Goal: Transaction & Acquisition: Purchase product/service

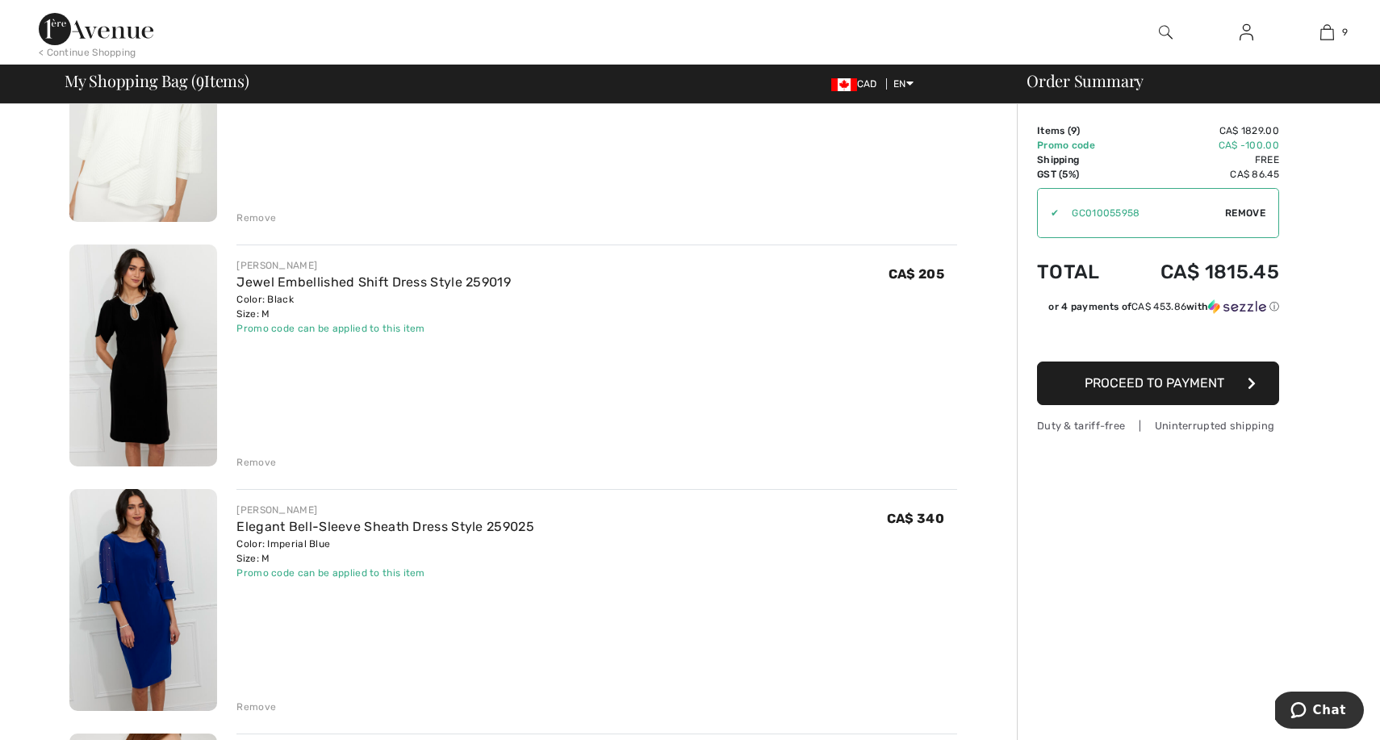
click at [251, 461] on div "Remove" at bounding box center [257, 462] width 40 height 15
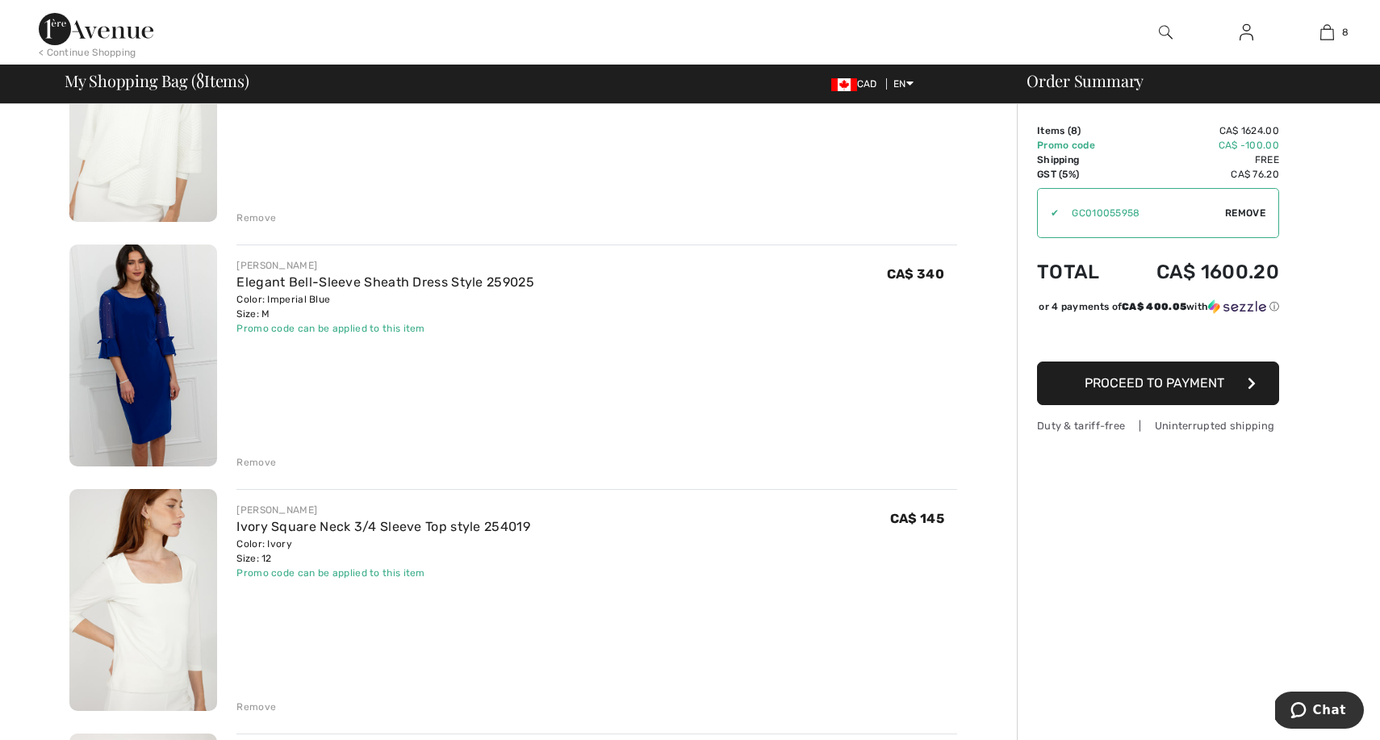
click at [253, 460] on div "Remove" at bounding box center [257, 462] width 40 height 15
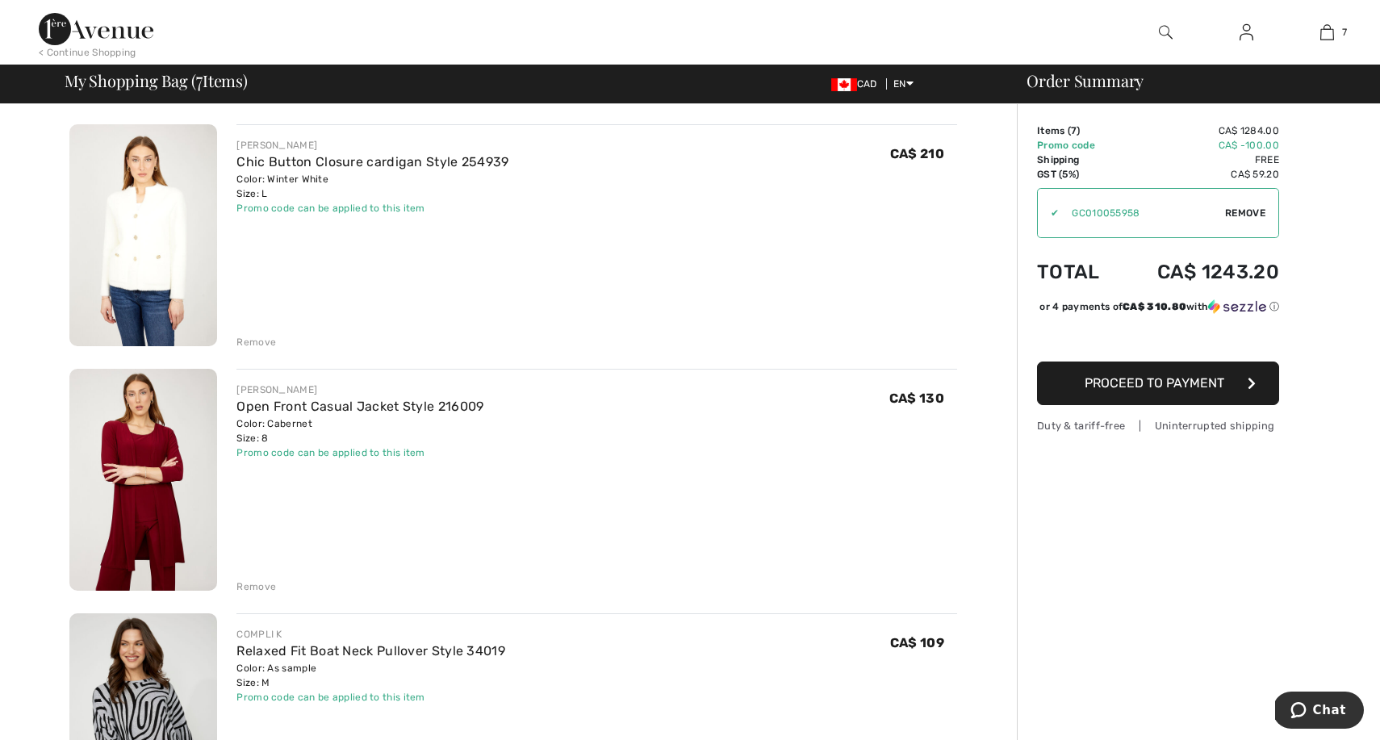
scroll to position [605, 0]
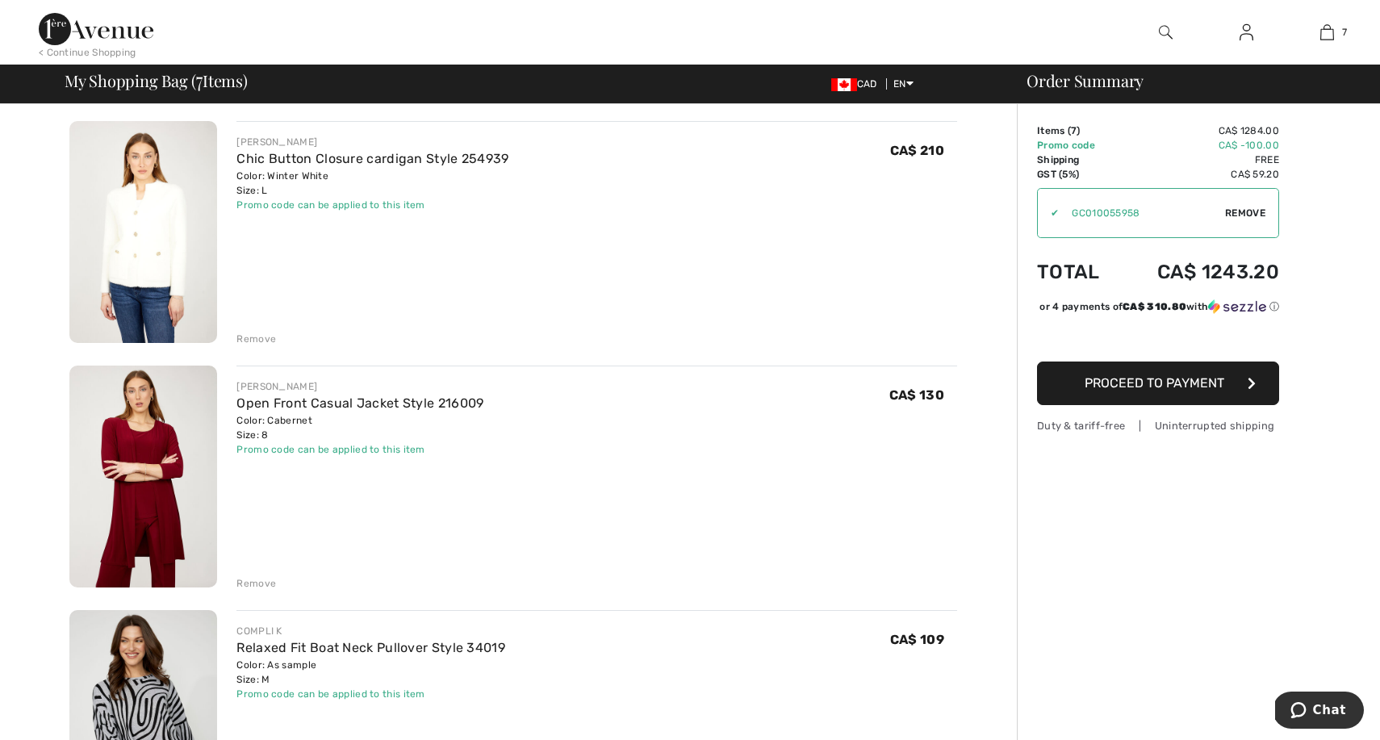
click at [257, 581] on div "Remove" at bounding box center [257, 583] width 40 height 15
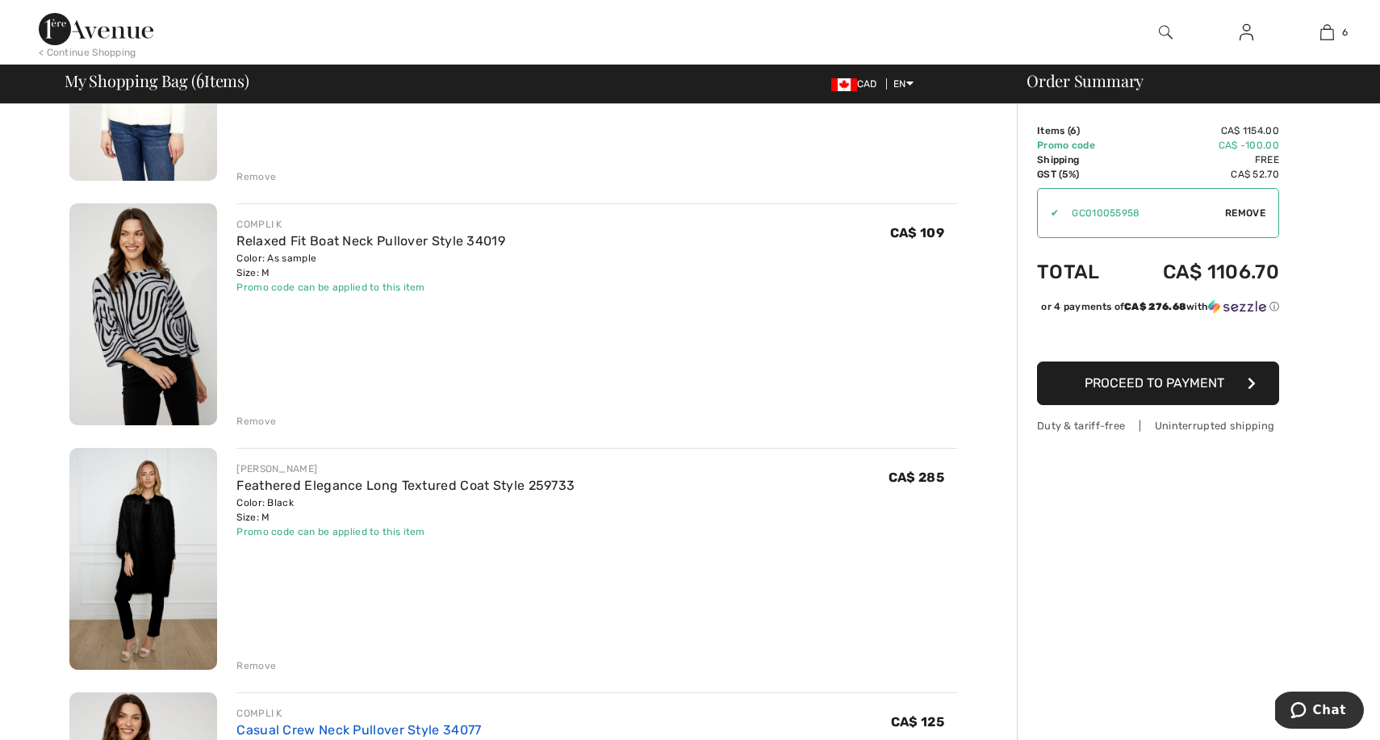
scroll to position [765, 0]
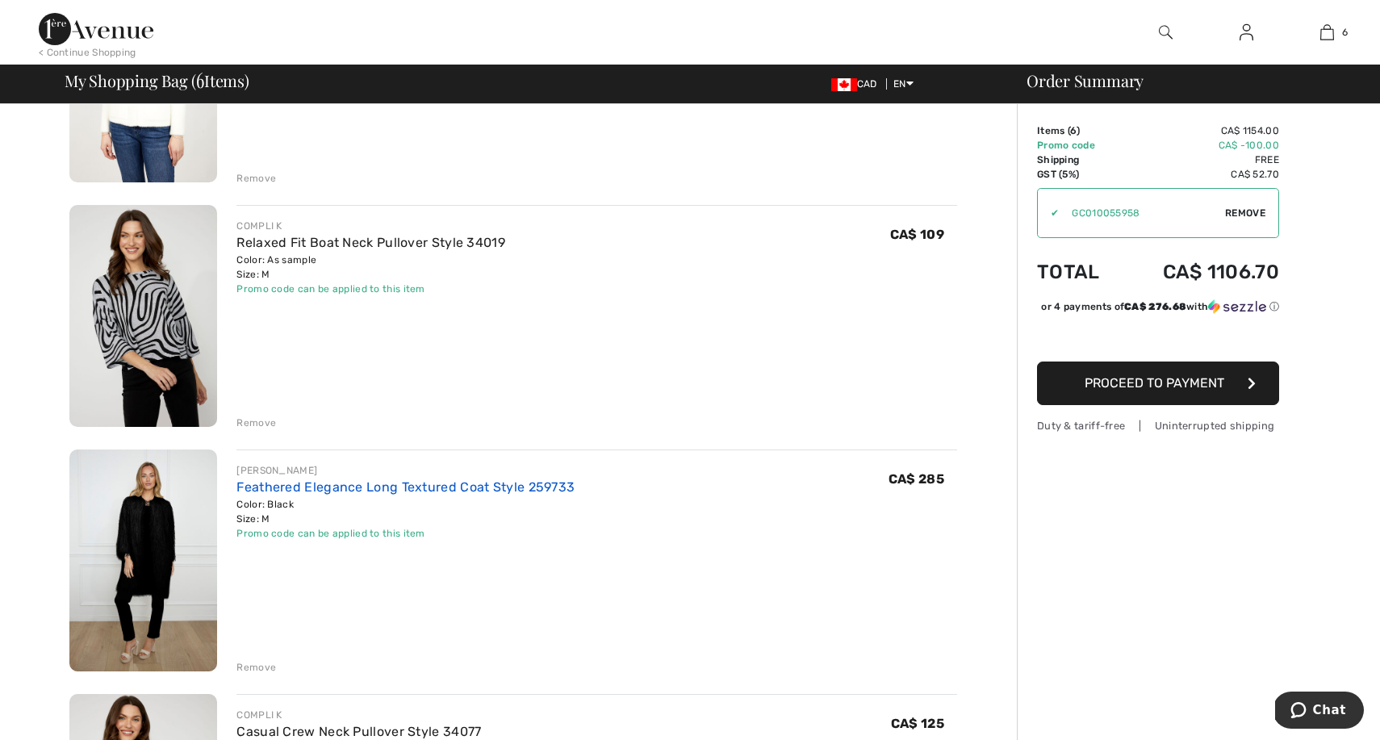
click at [296, 483] on link "Feathered Elegance Long Textured Coat Style 259733" at bounding box center [406, 486] width 338 height 15
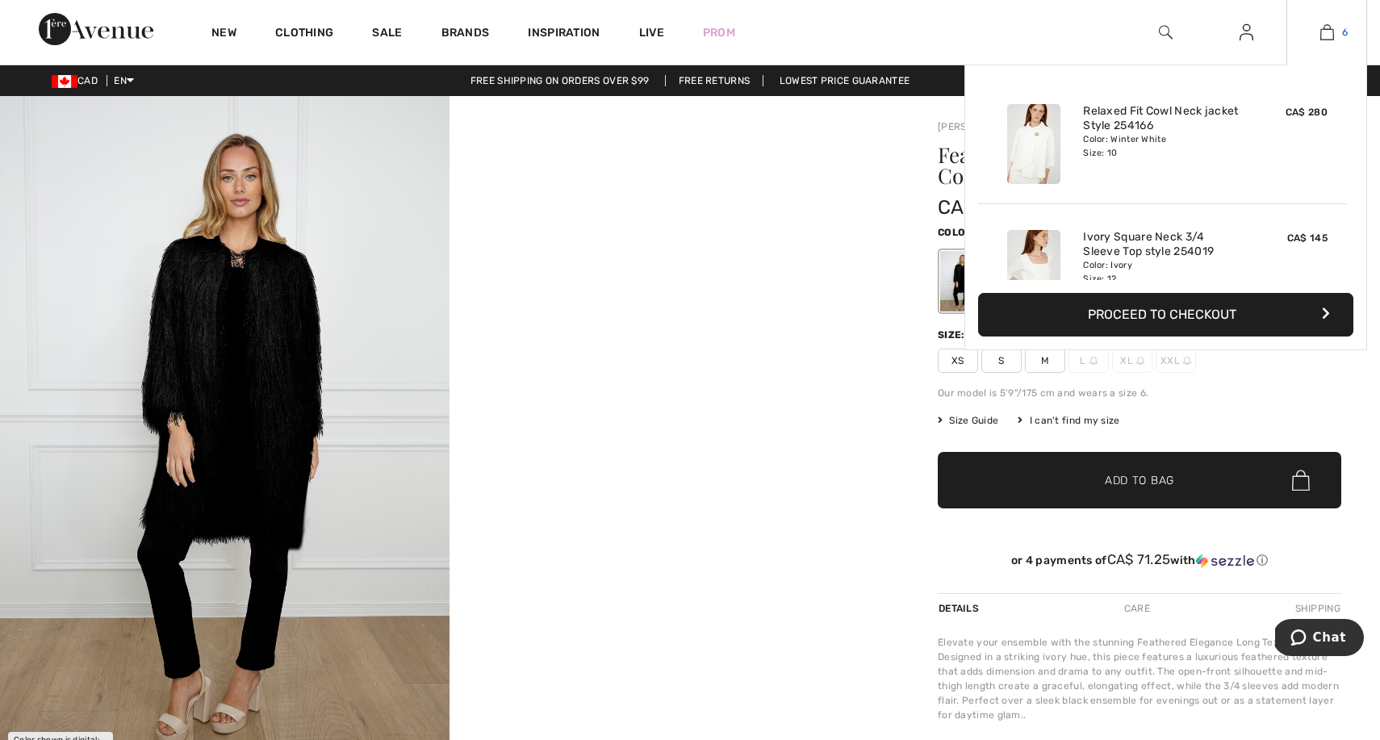
click at [1329, 32] on img at bounding box center [1328, 32] width 14 height 19
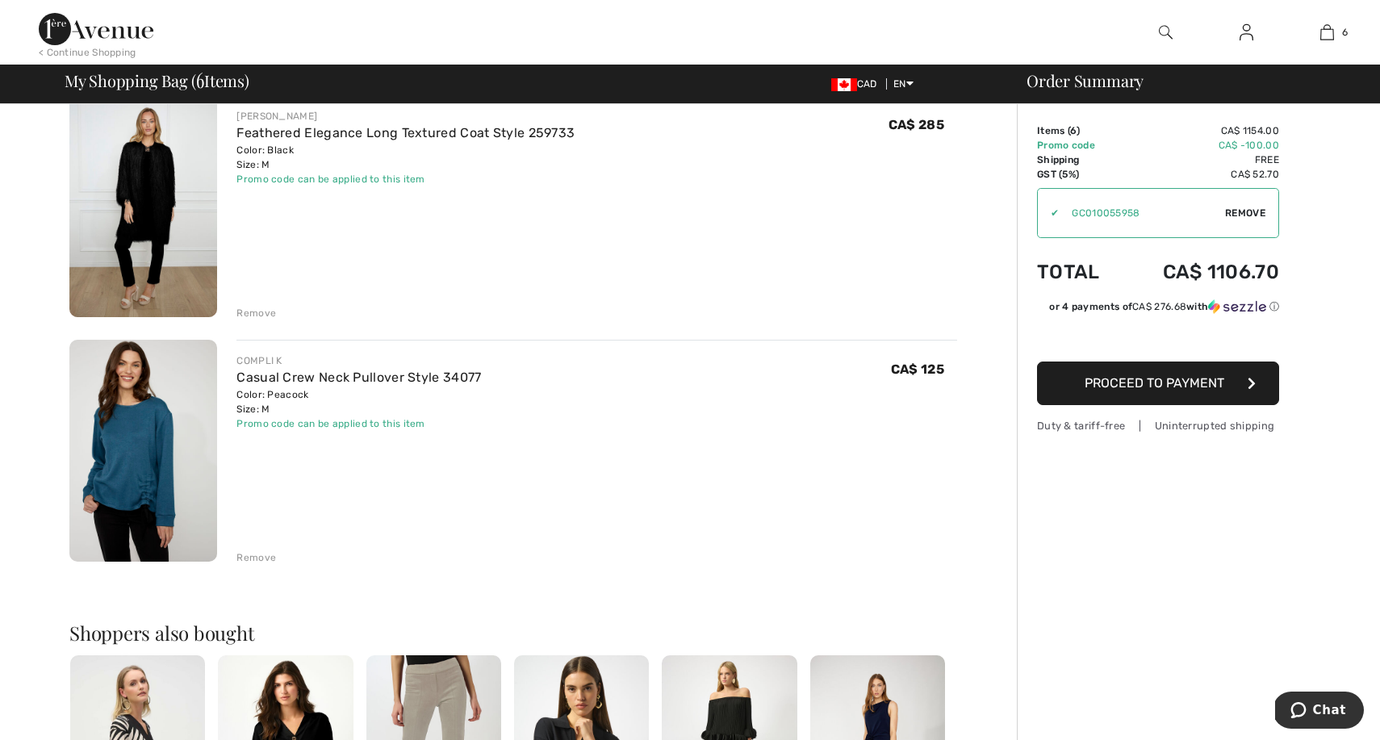
scroll to position [1121, 0]
click at [258, 312] on div "Remove" at bounding box center [257, 311] width 40 height 15
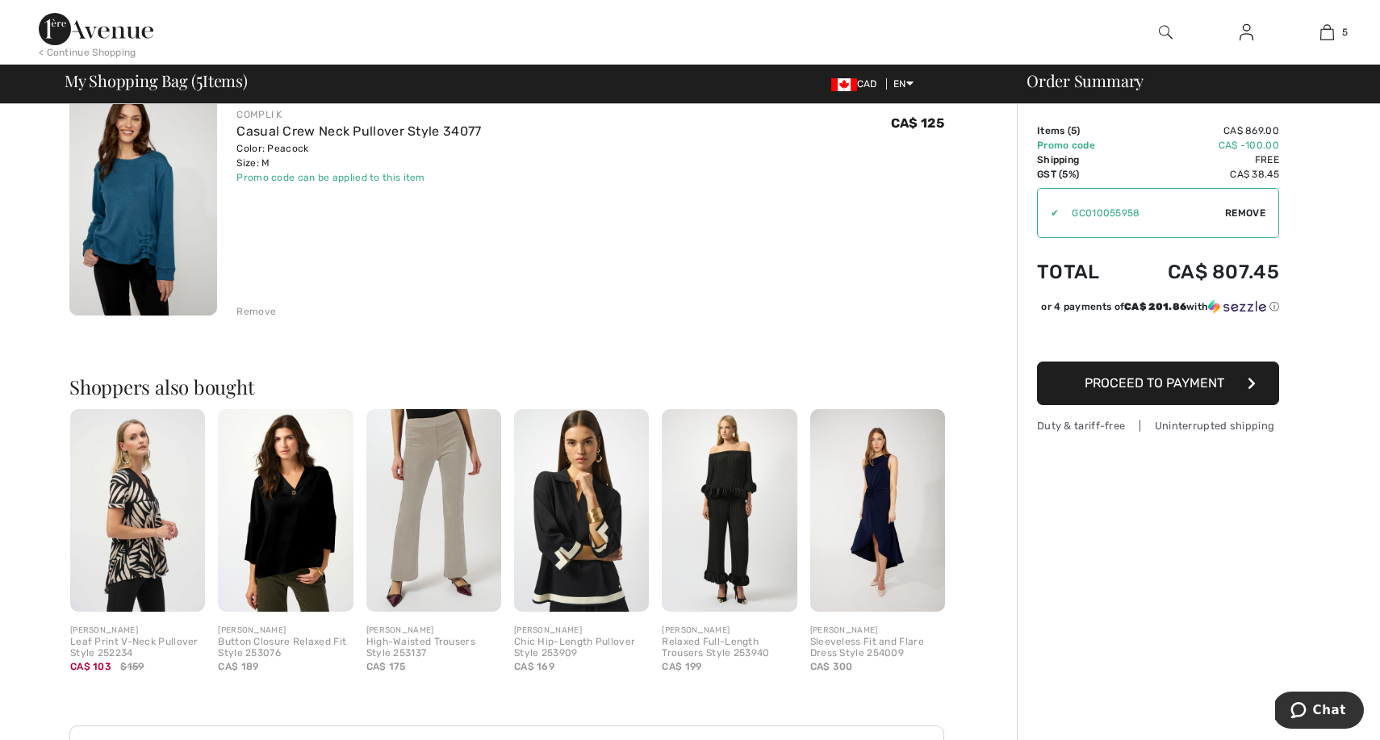
click at [289, 525] on img at bounding box center [285, 510] width 135 height 203
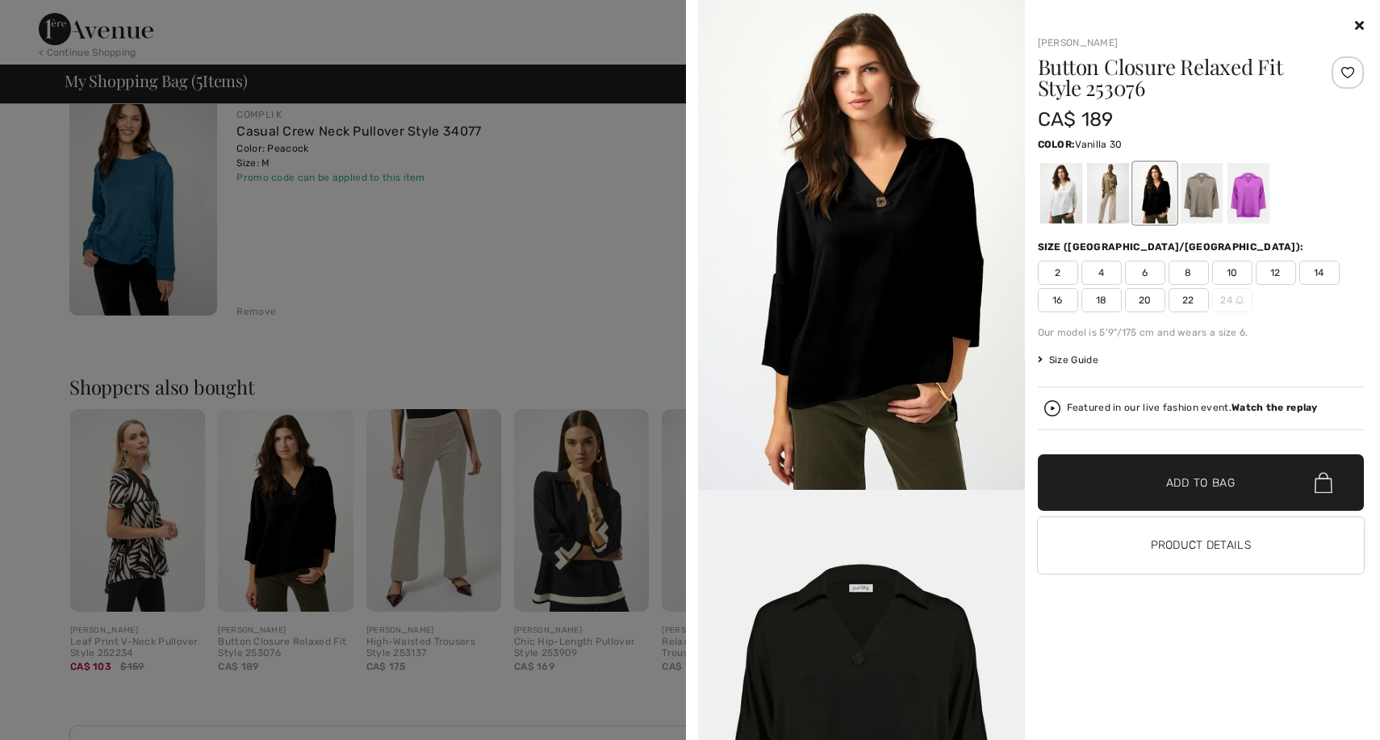
click at [1063, 202] on div at bounding box center [1061, 193] width 42 height 61
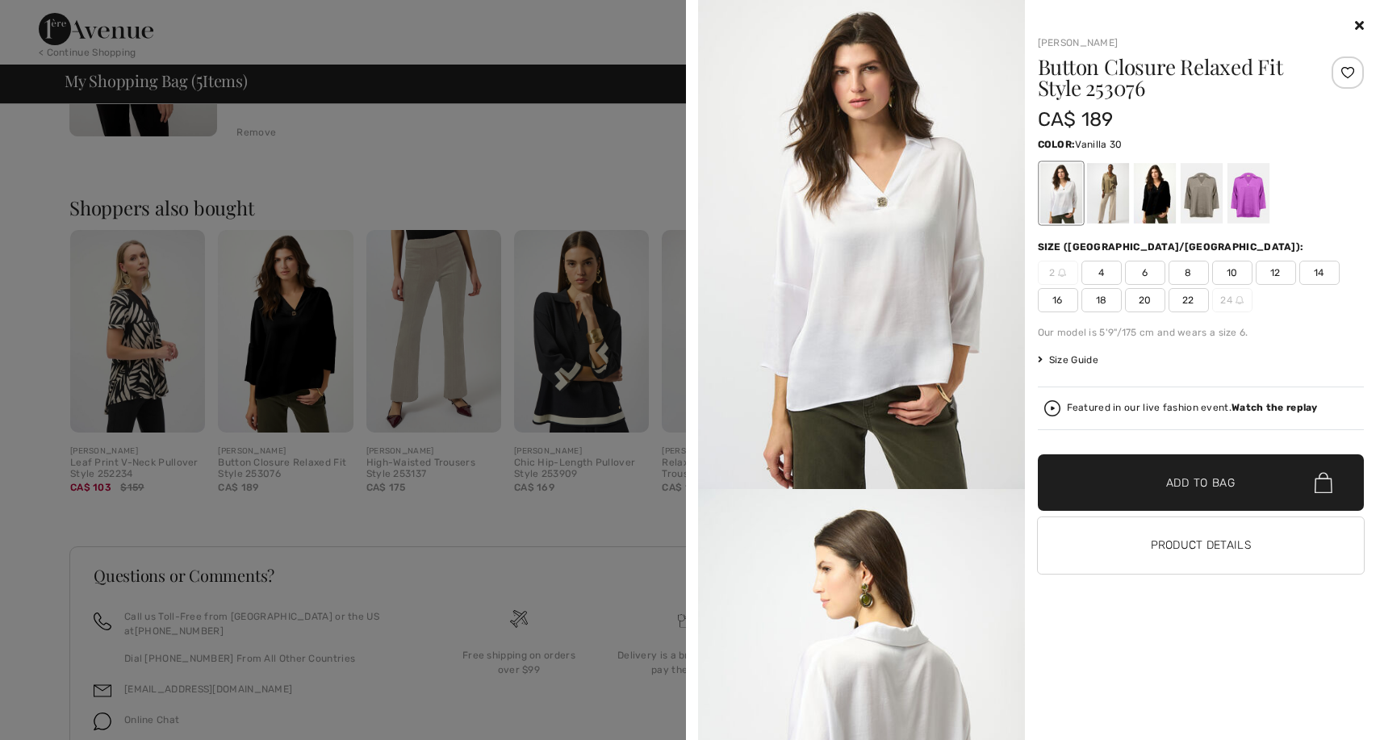
scroll to position [1296, 0]
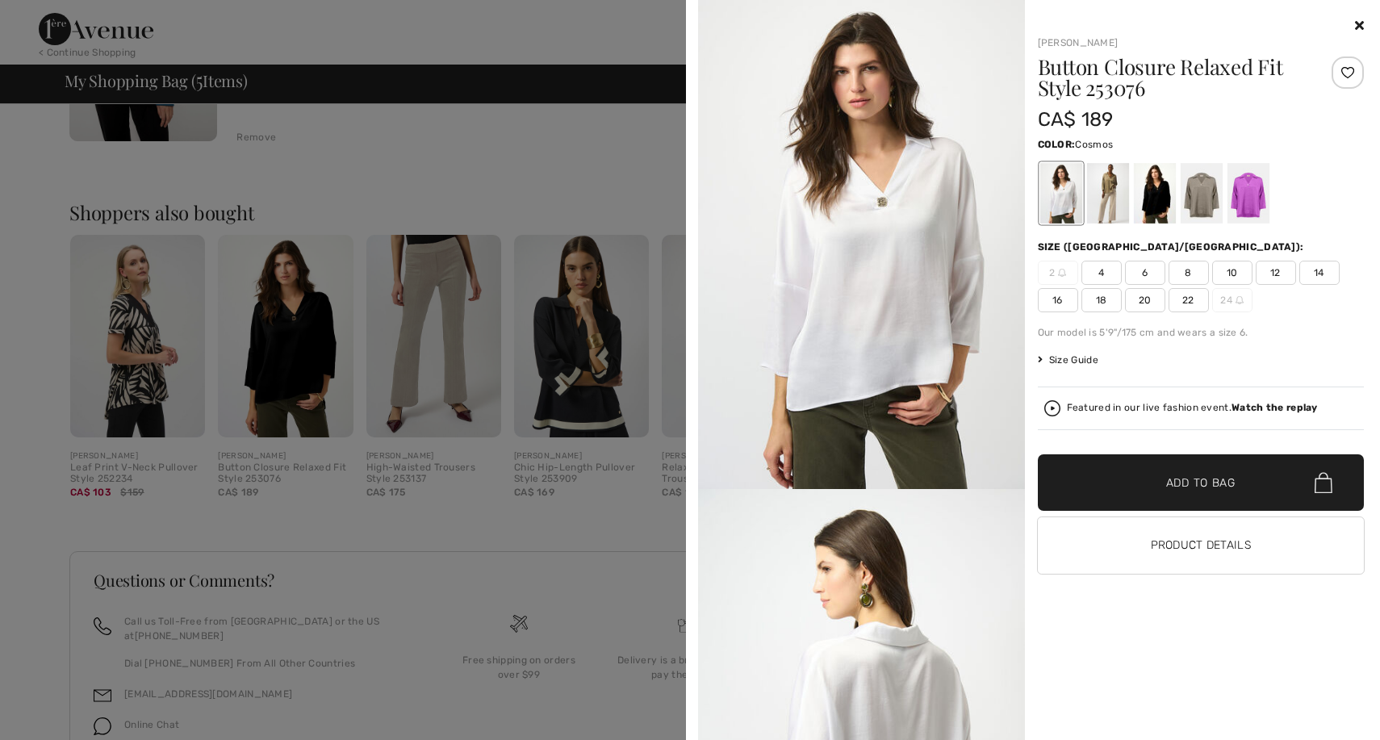
click at [1250, 184] on div at bounding box center [1248, 193] width 42 height 61
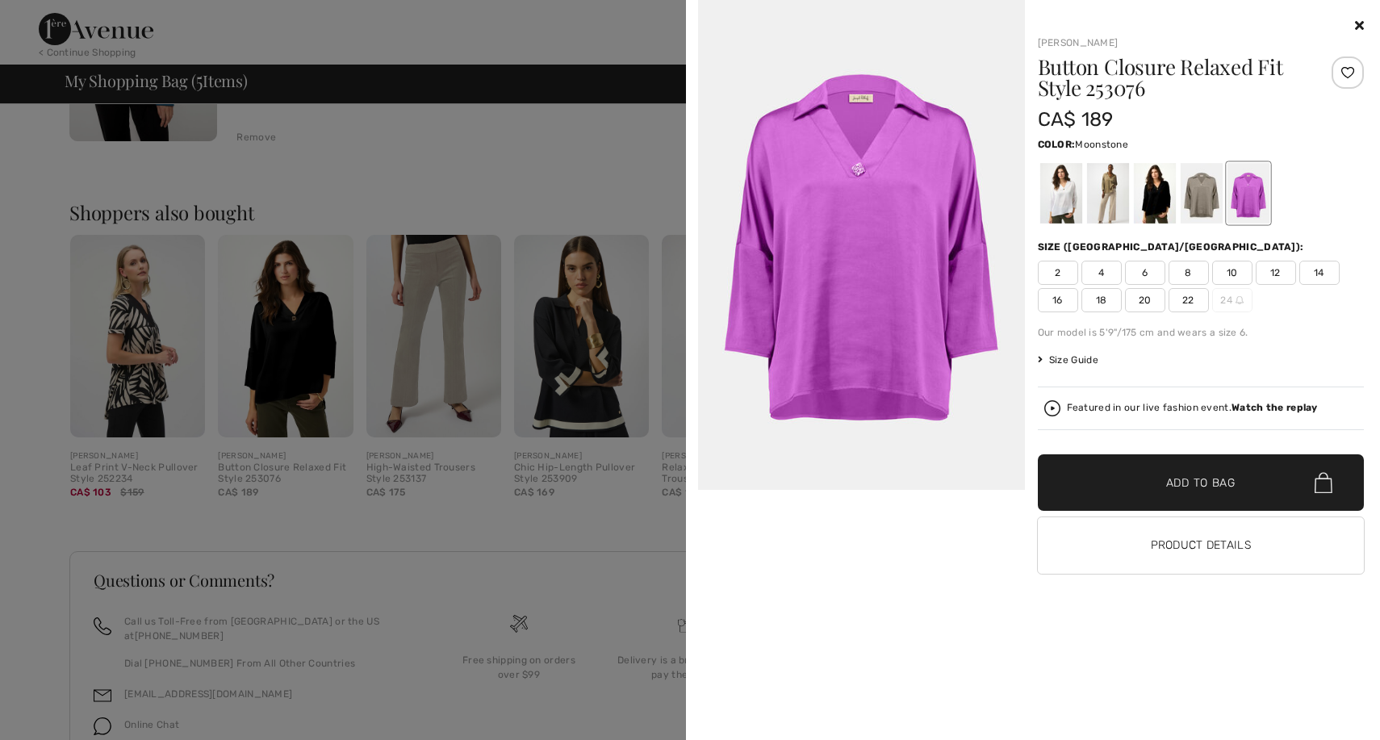
click at [1201, 190] on div at bounding box center [1201, 193] width 42 height 61
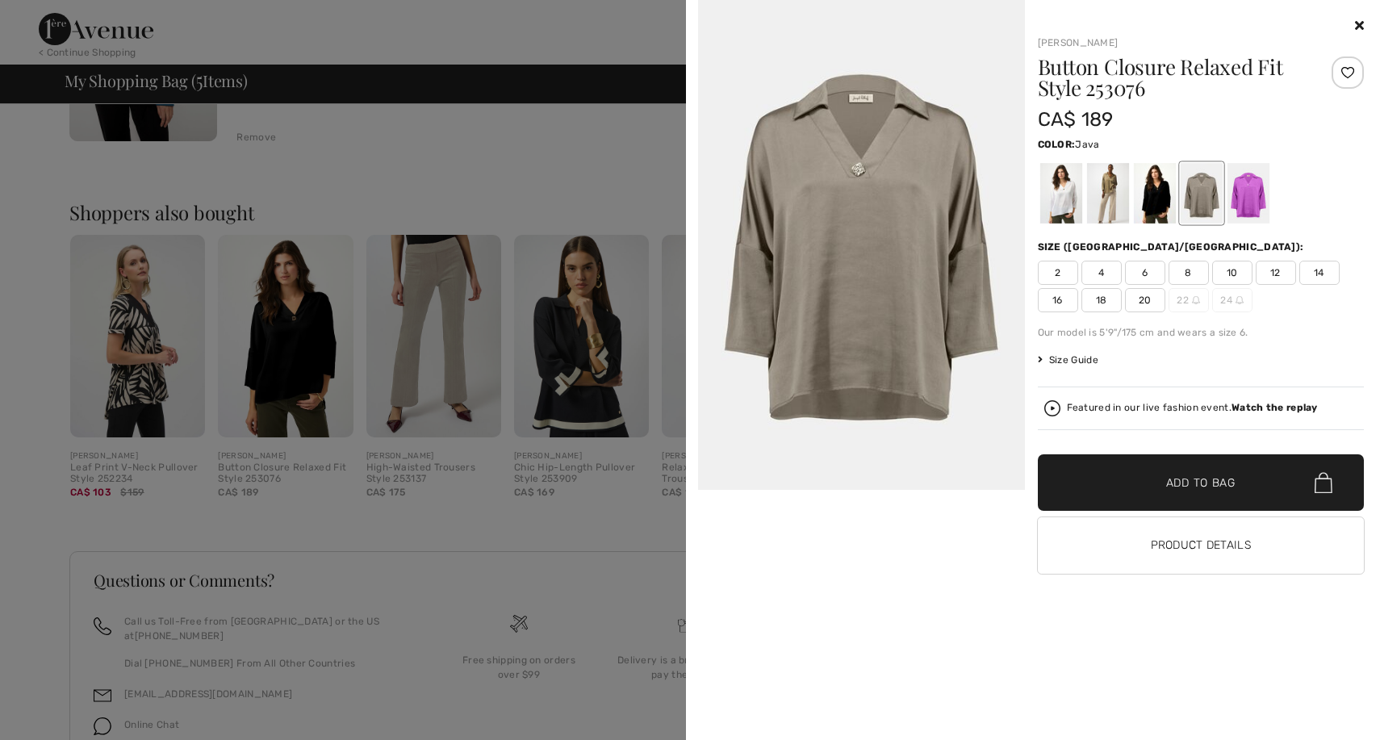
click at [1111, 191] on div at bounding box center [1107, 193] width 42 height 61
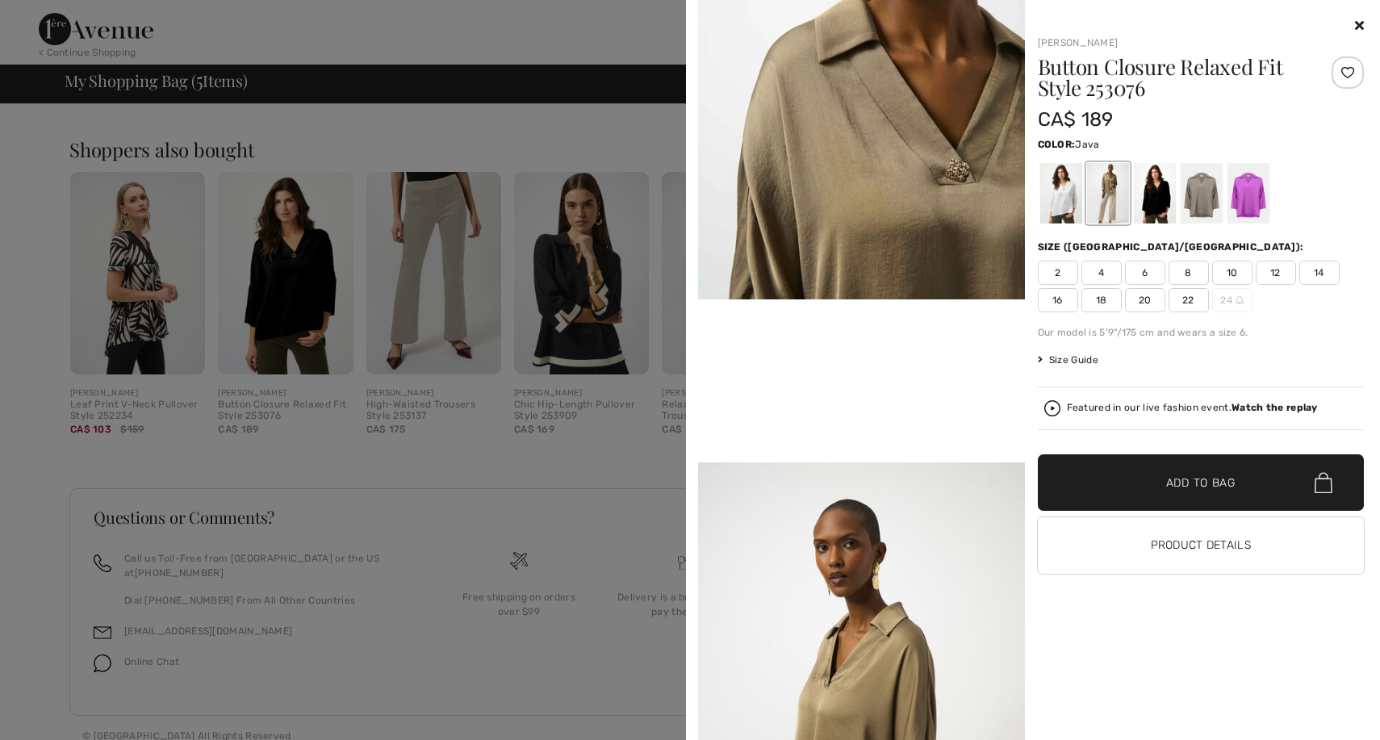
scroll to position [701, 0]
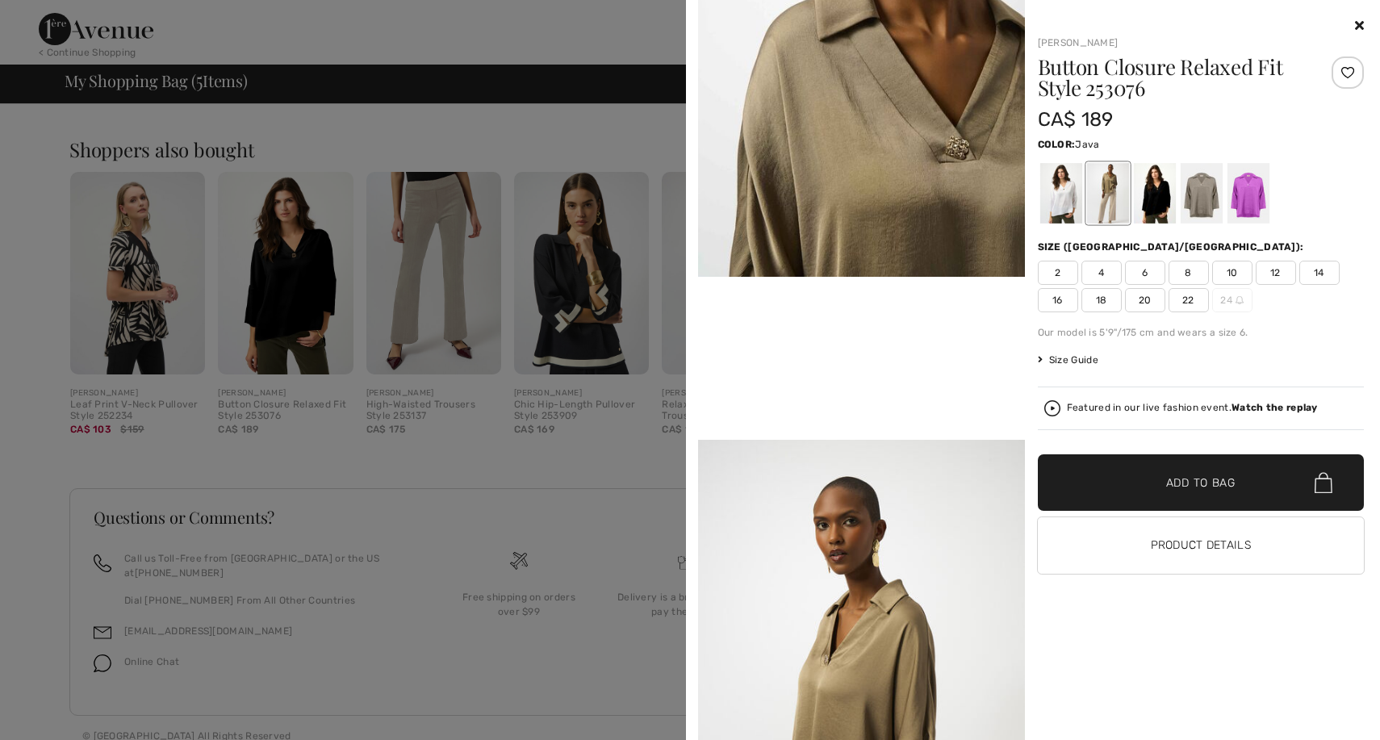
click at [1357, 24] on icon at bounding box center [1359, 25] width 9 height 13
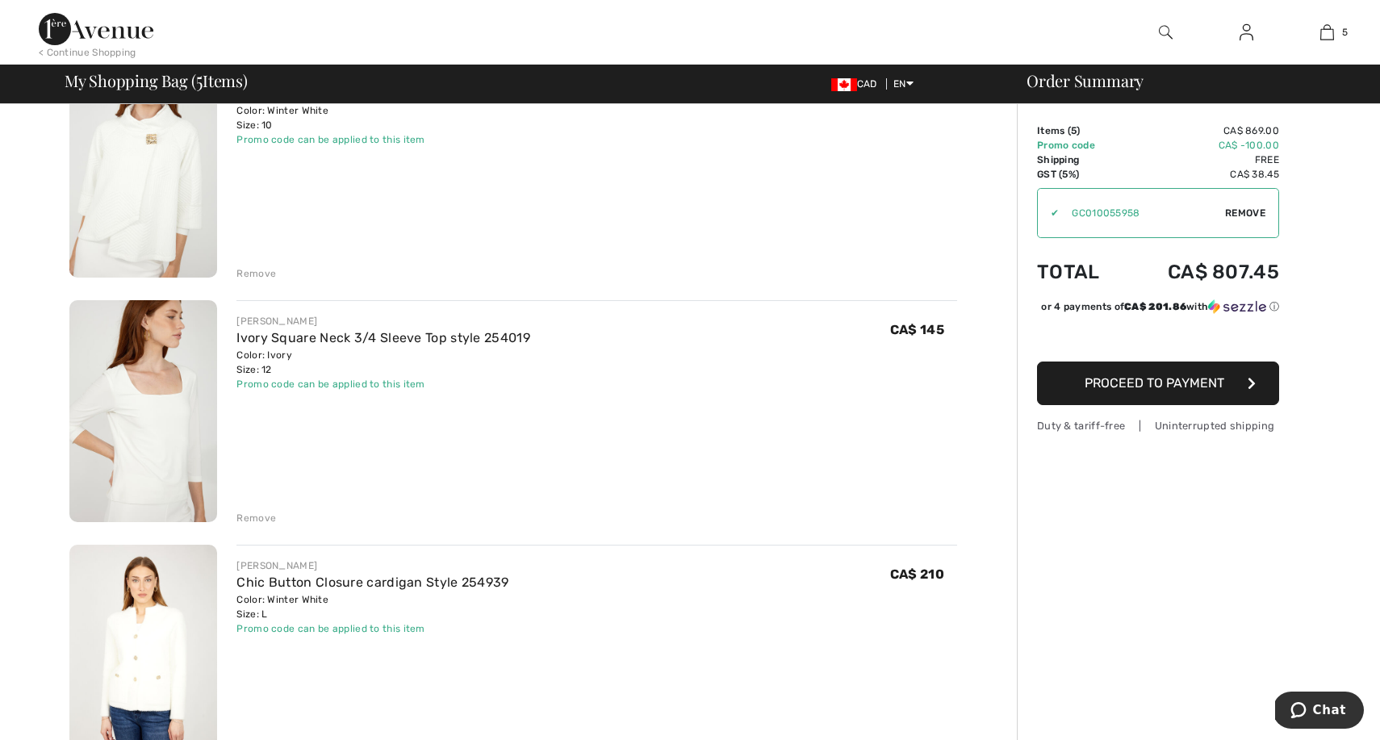
scroll to position [182, 0]
click at [119, 681] on img at bounding box center [143, 655] width 148 height 222
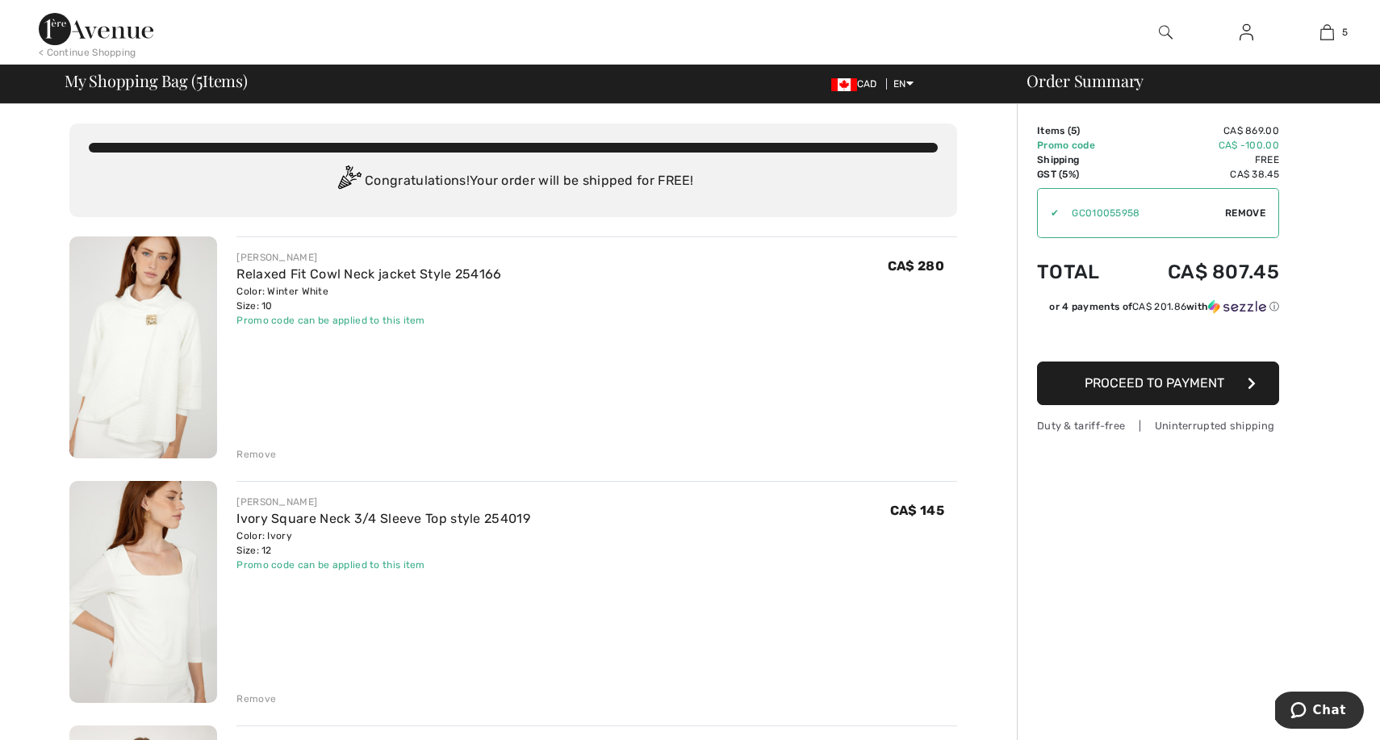
click at [143, 359] on img at bounding box center [143, 348] width 148 height 222
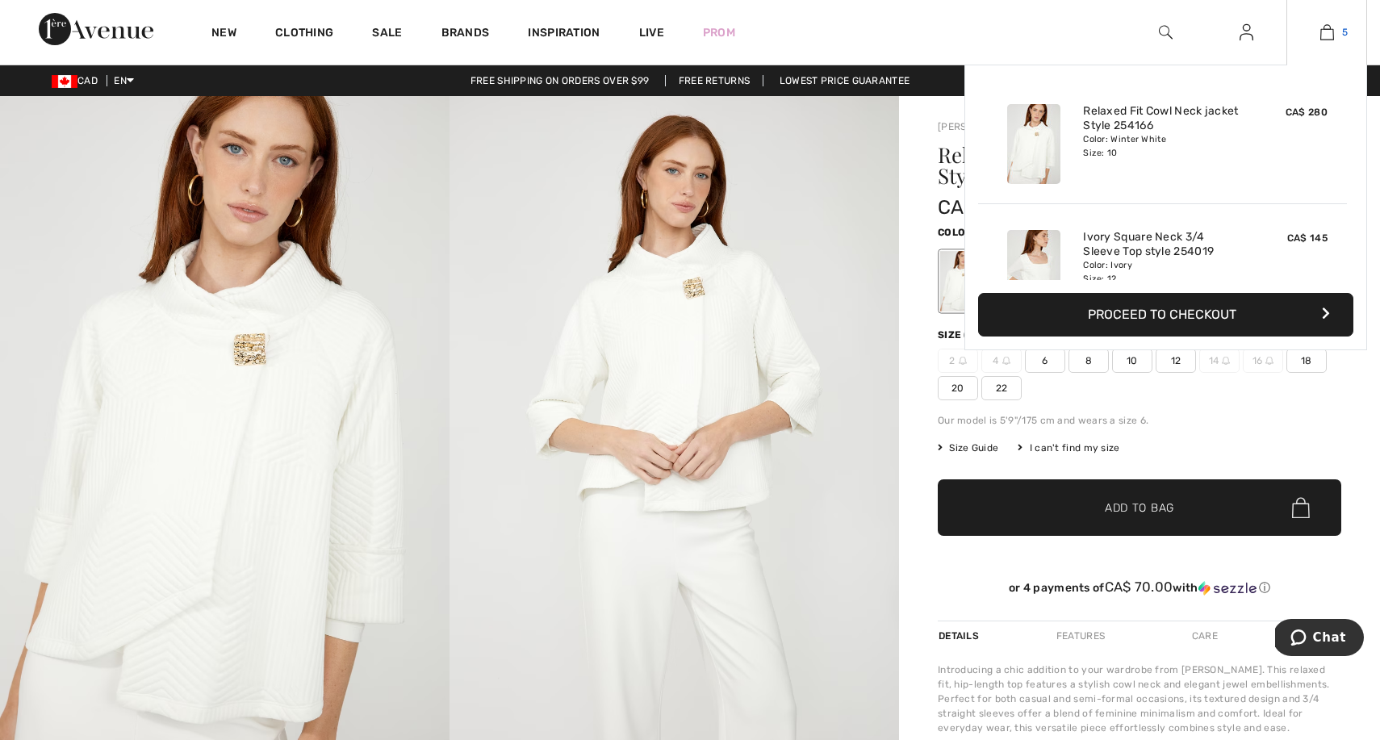
click at [1325, 31] on img at bounding box center [1328, 32] width 14 height 19
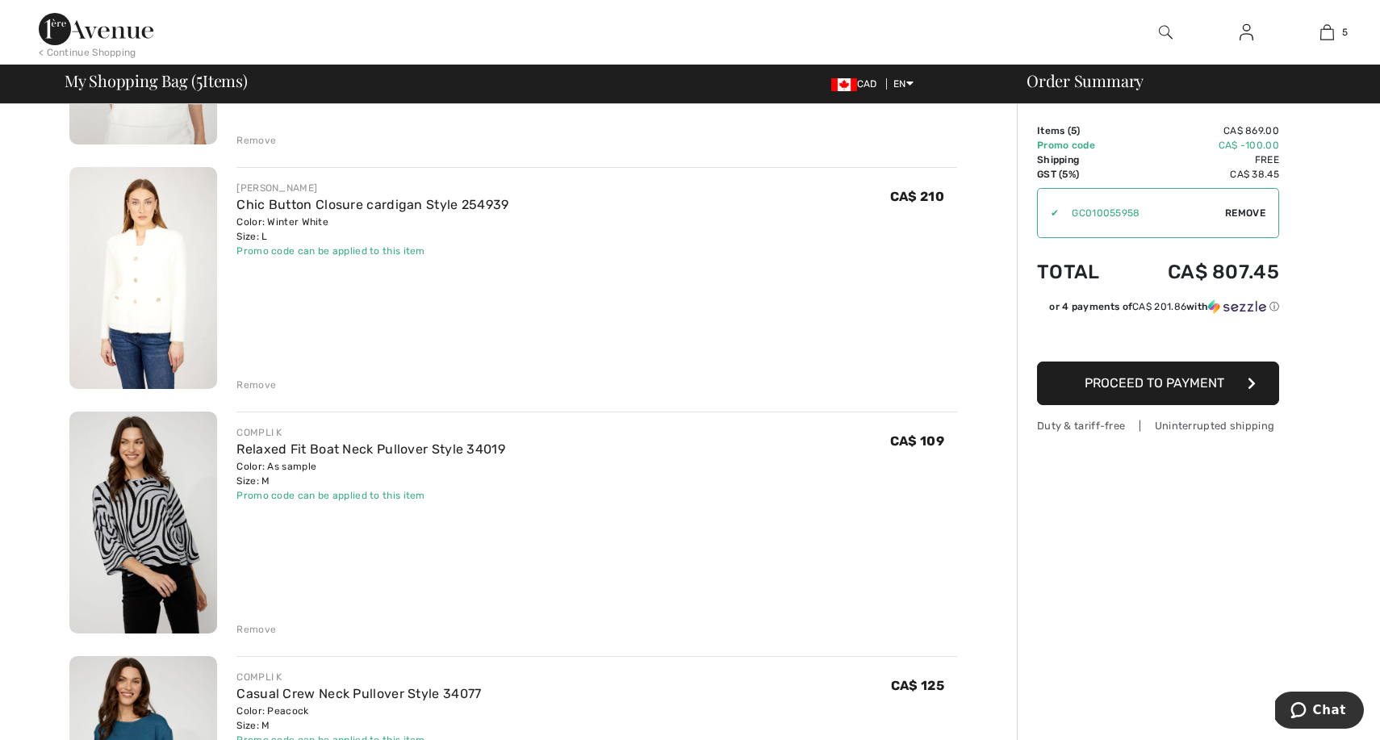
scroll to position [553, 0]
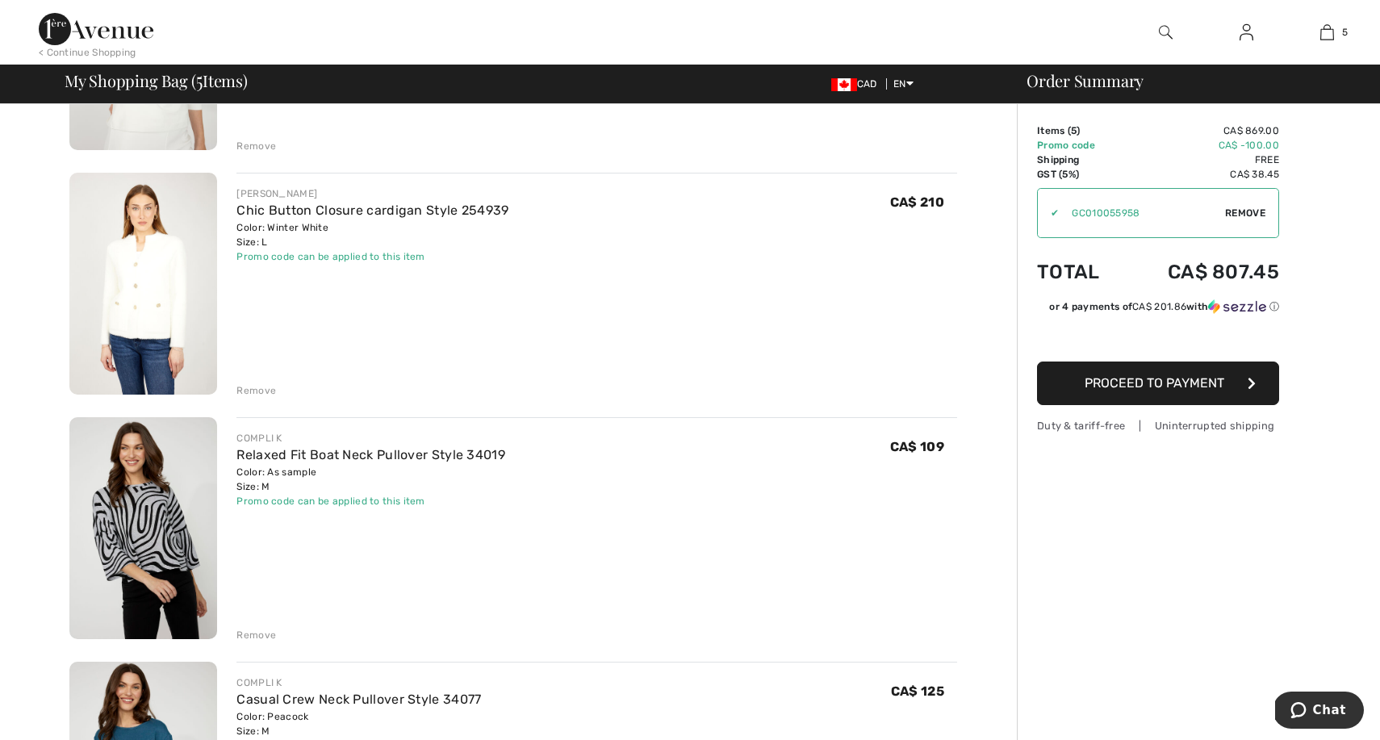
click at [151, 501] on img at bounding box center [143, 528] width 148 height 222
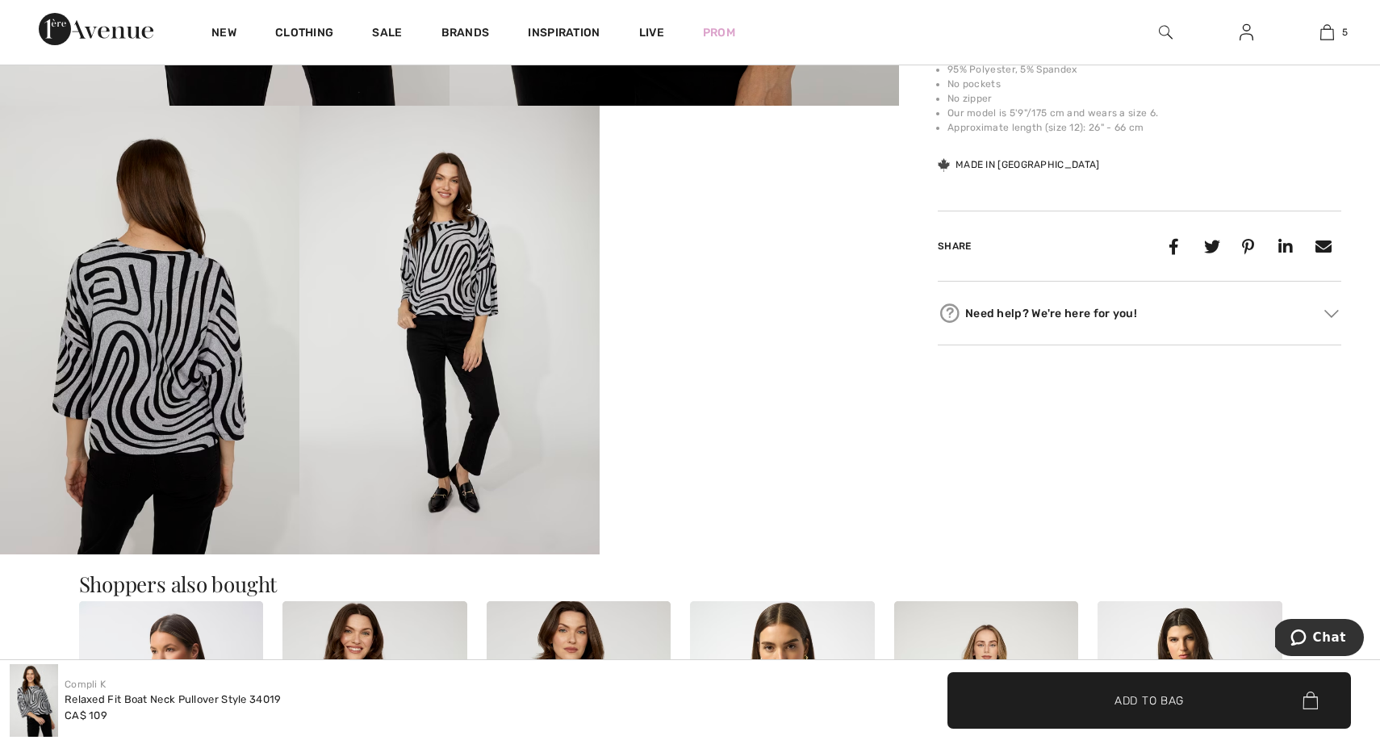
scroll to position [664, 0]
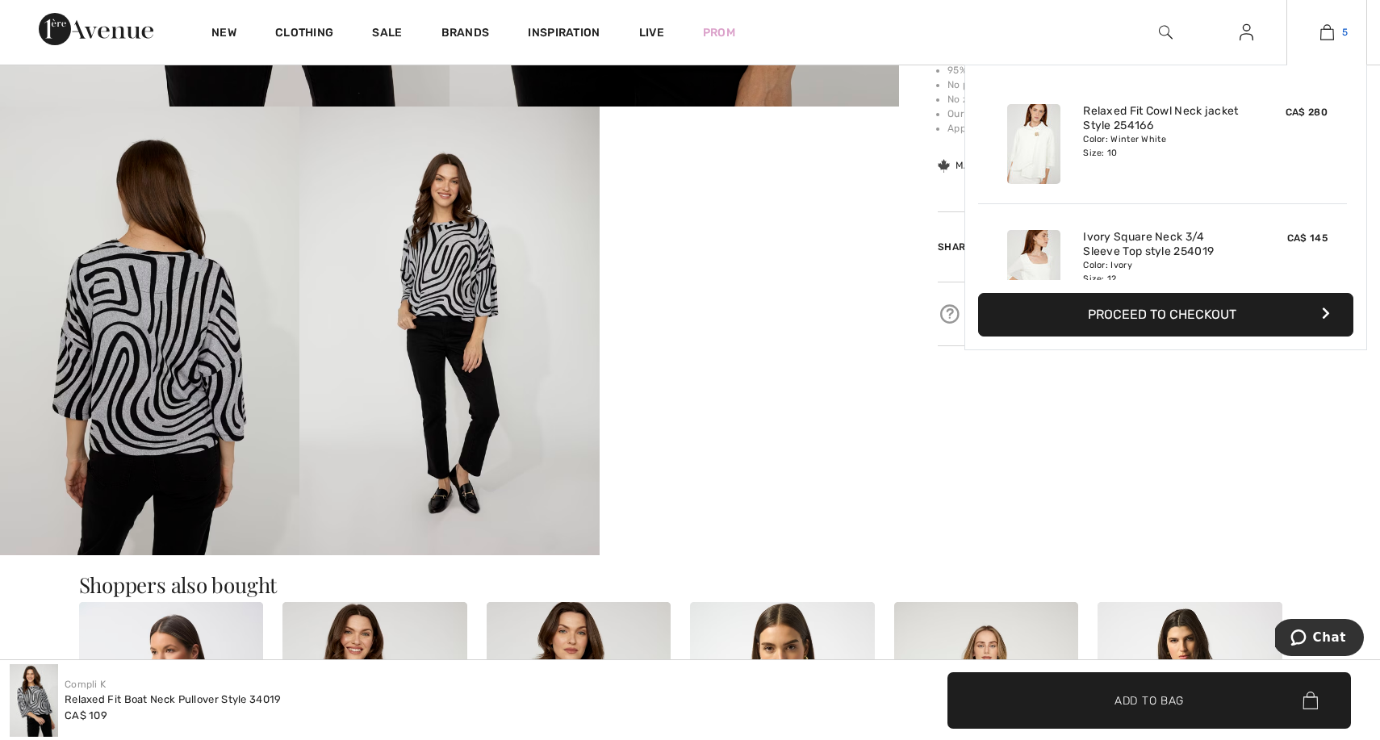
click at [1325, 38] on img at bounding box center [1328, 32] width 14 height 19
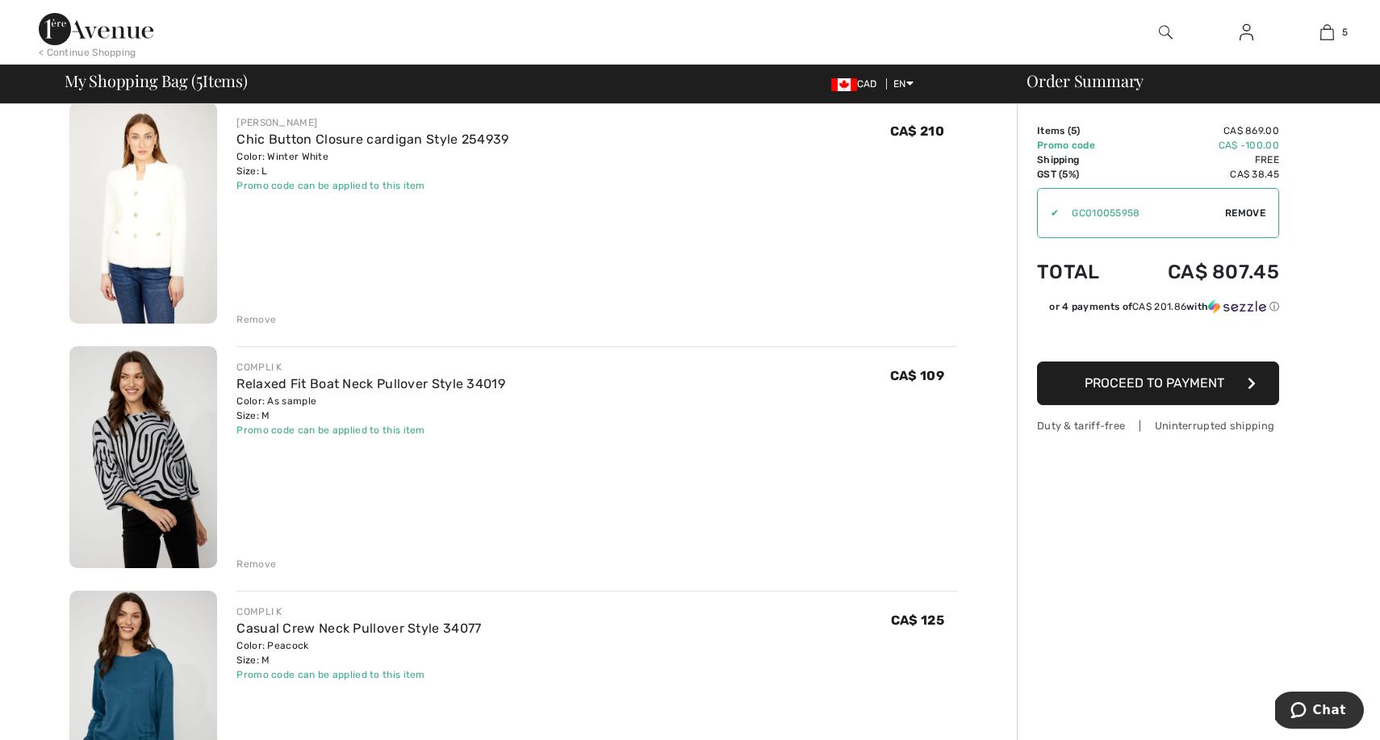
scroll to position [638, 0]
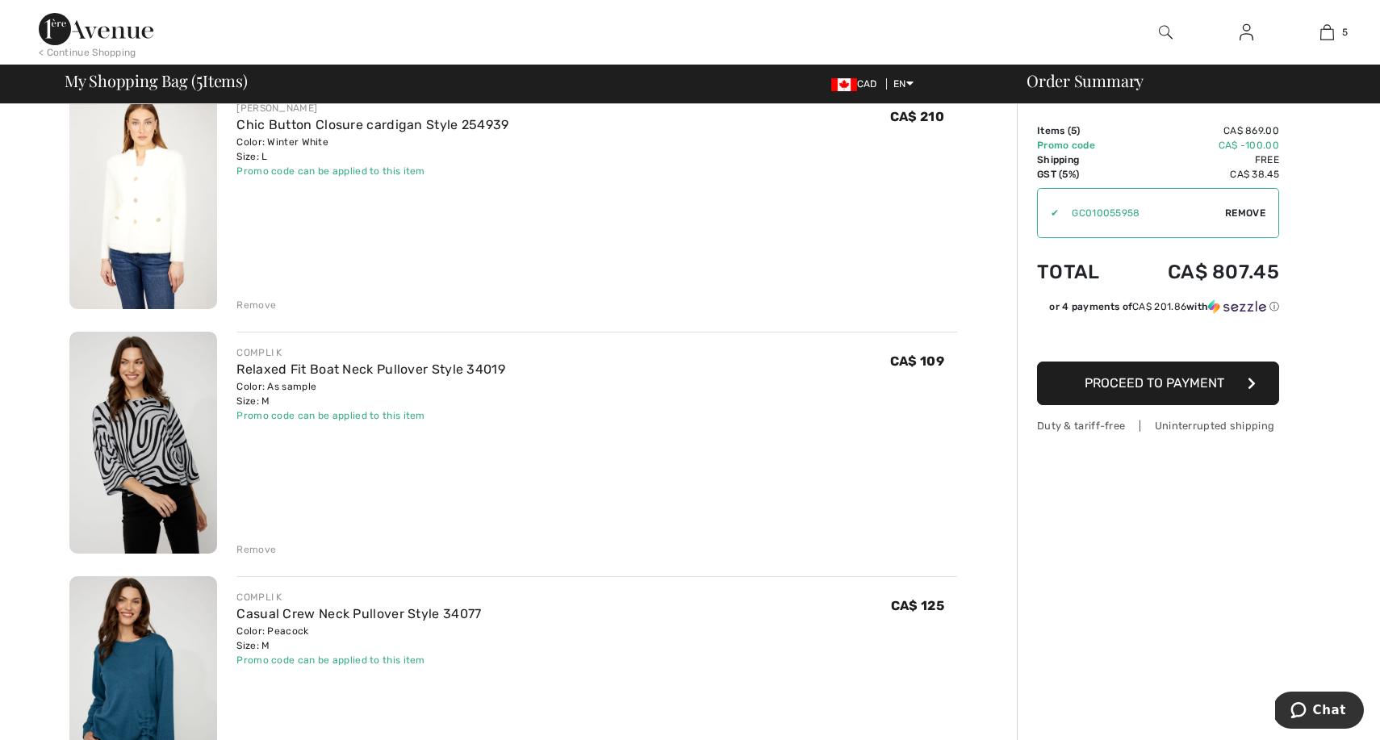
click at [260, 547] on div "Remove" at bounding box center [257, 549] width 40 height 15
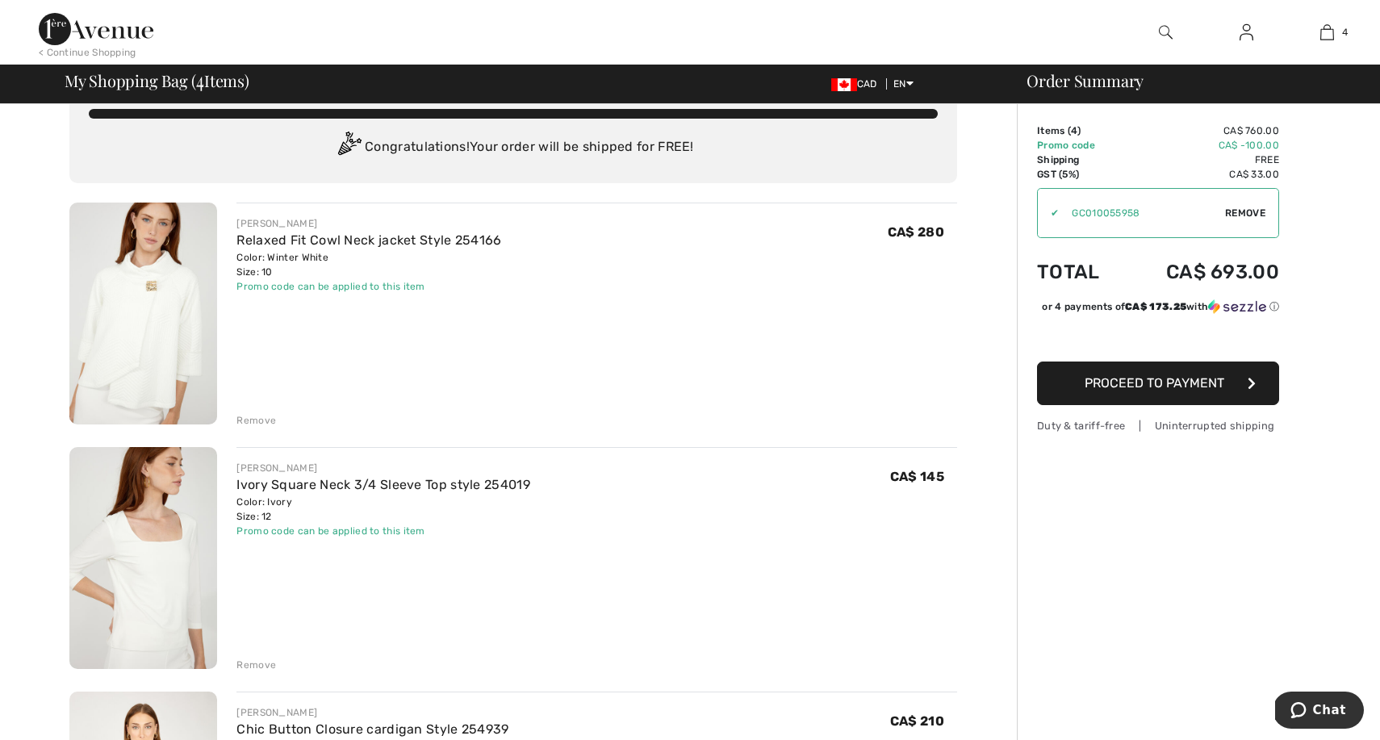
scroll to position [23, 0]
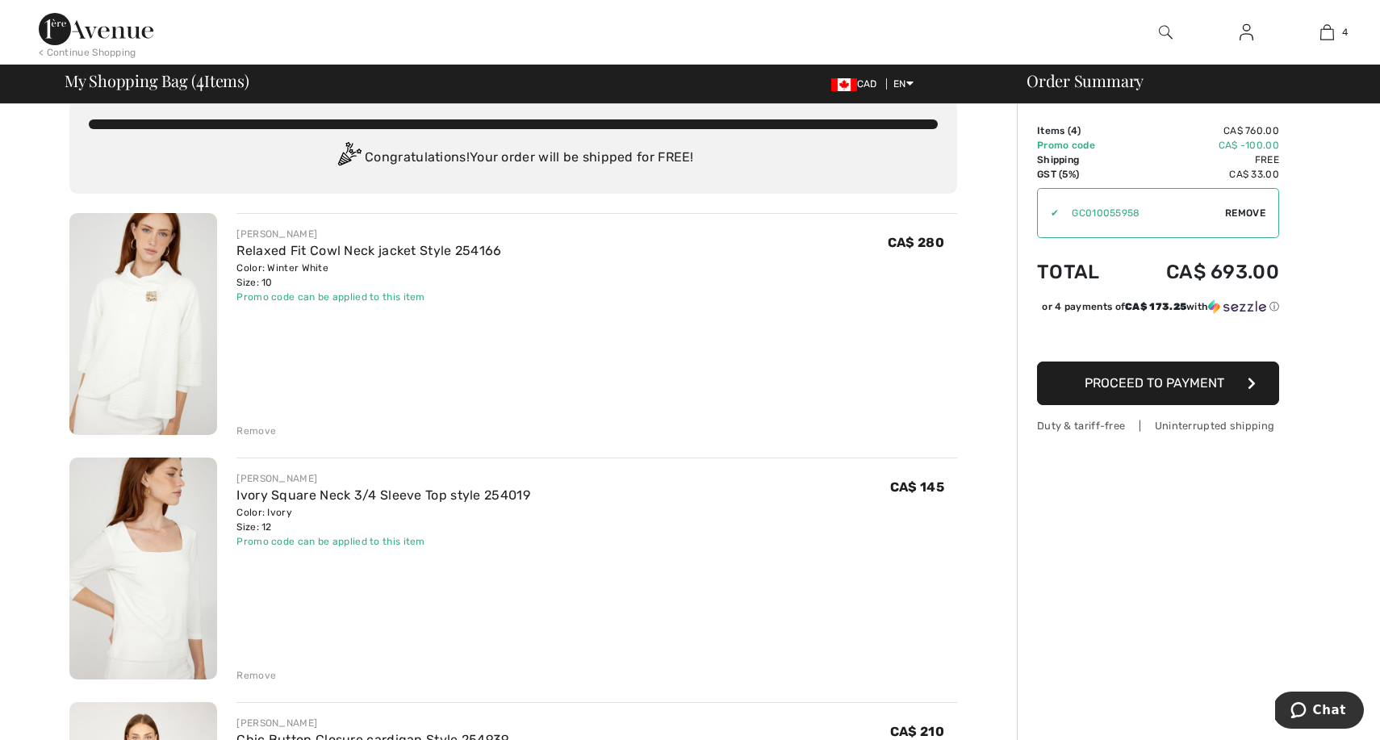
click at [253, 430] on div "Remove" at bounding box center [257, 431] width 40 height 15
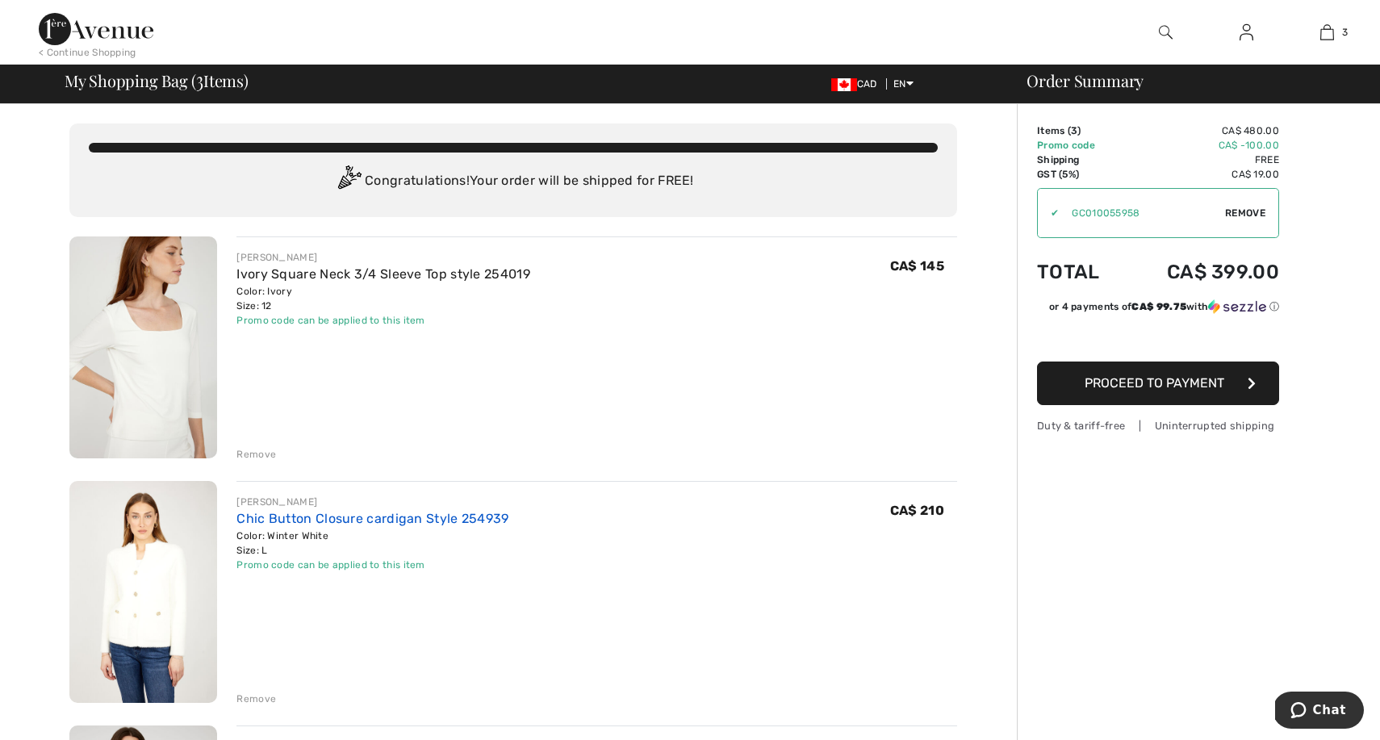
scroll to position [0, 0]
